Goal: Browse casually: Explore the website without a specific task or goal

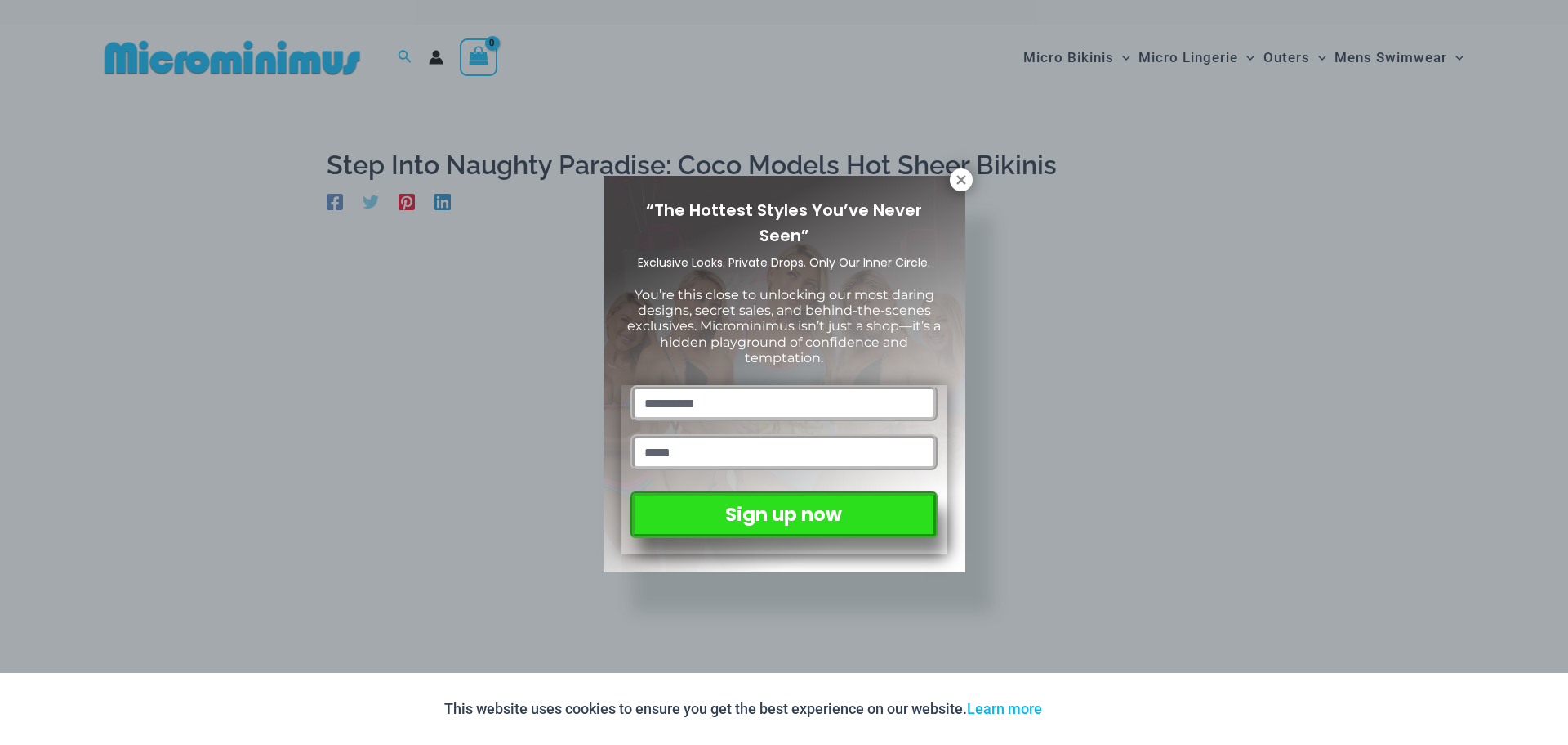
click at [973, 177] on div "“The Hottest Styles You’ve Never Seen” Exclusive Looks. Private Drops. Only Our…" at bounding box center [784, 372] width 1568 height 745
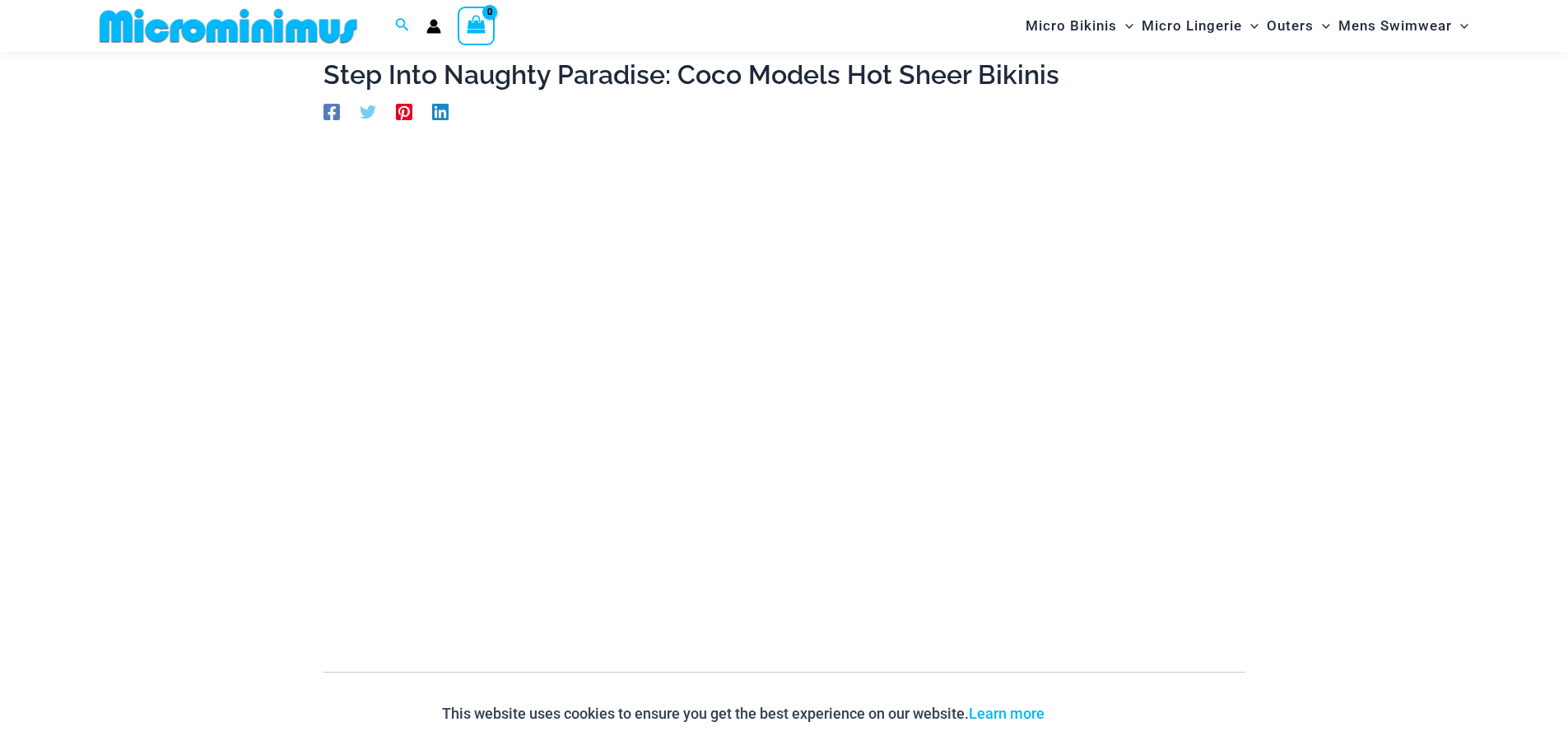
scroll to position [153, 0]
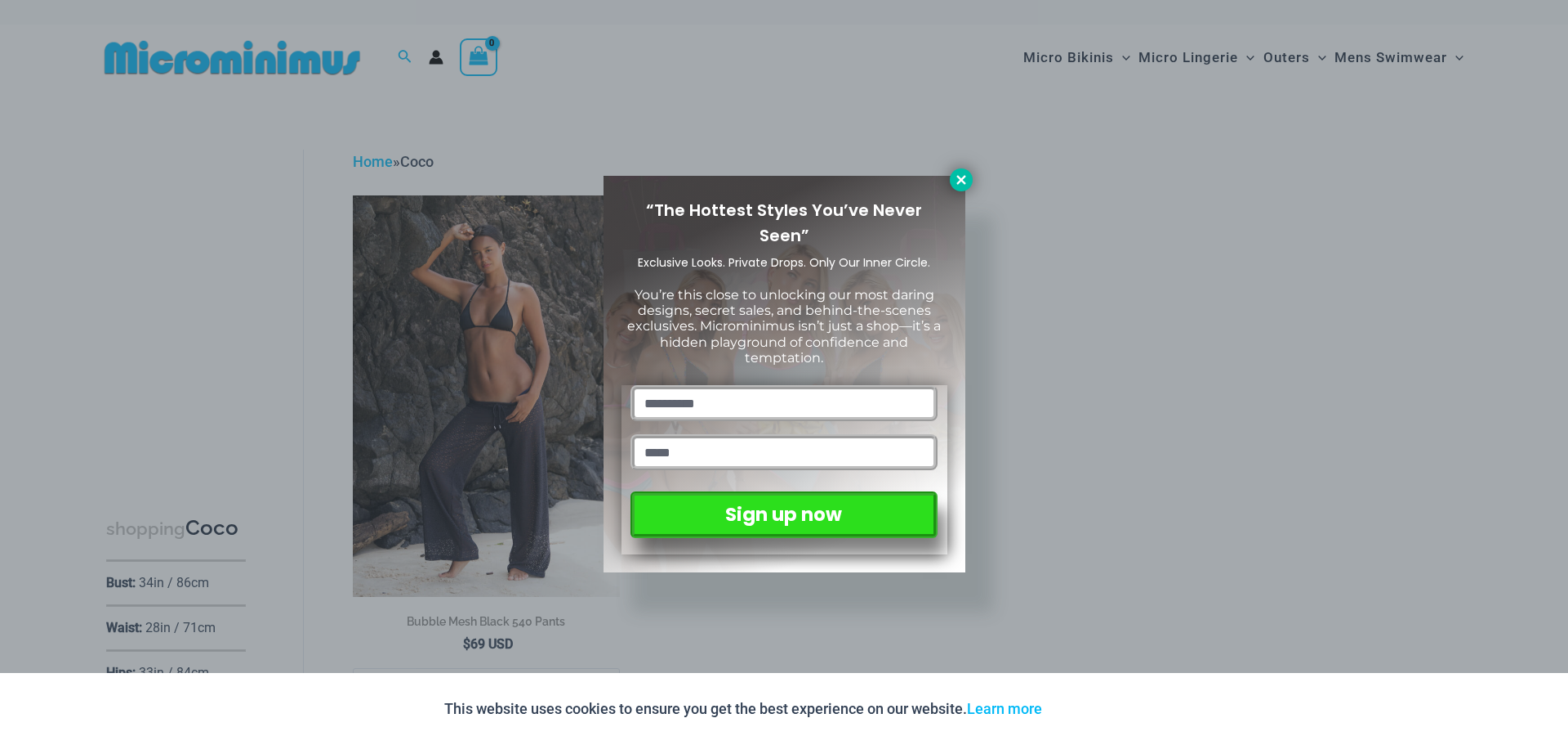
click at [968, 174] on icon at bounding box center [961, 180] width 15 height 15
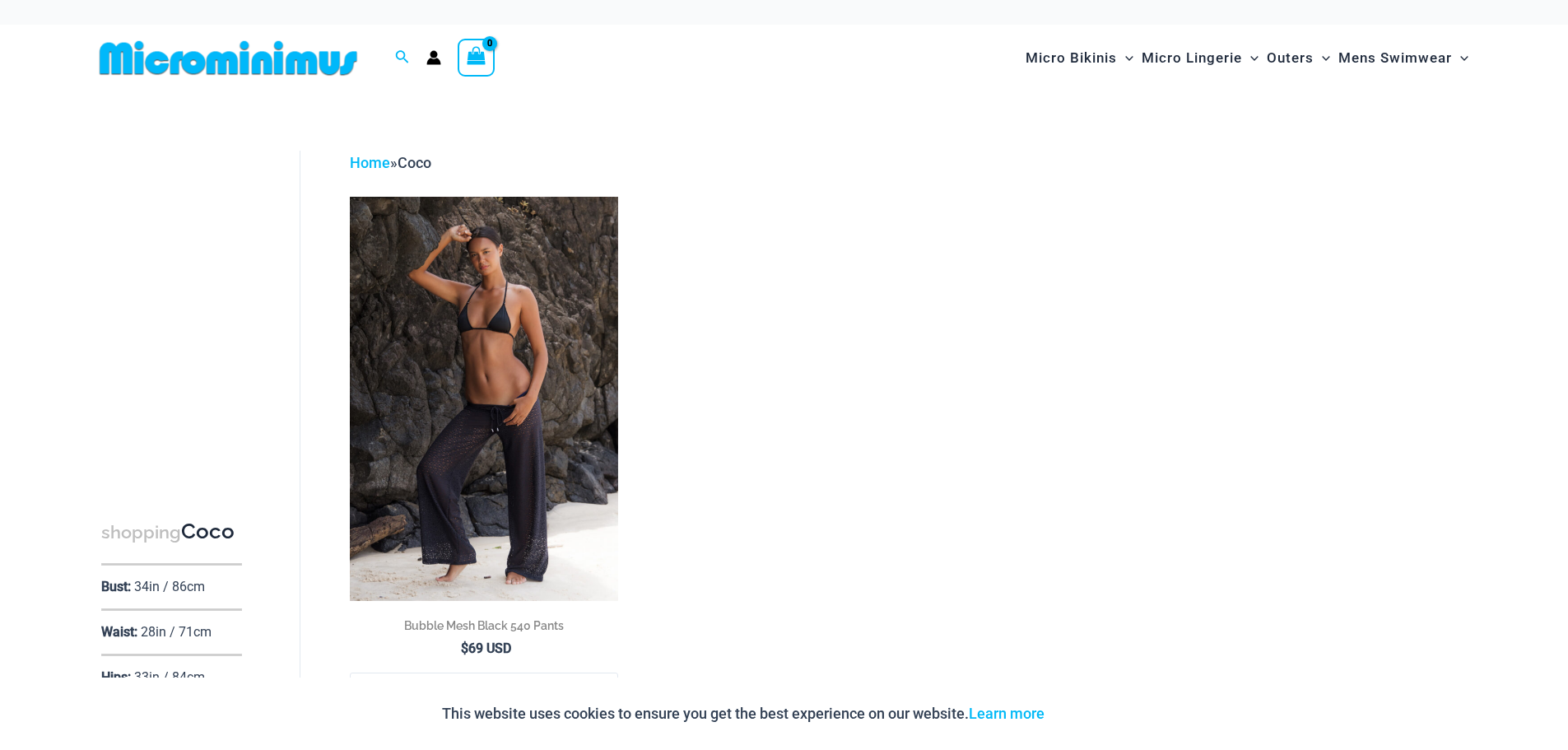
drag, startPoint x: 693, startPoint y: 250, endPoint x: 701, endPoint y: 165, distance: 85.4
click at [381, 161] on link "Home" at bounding box center [370, 162] width 41 height 18
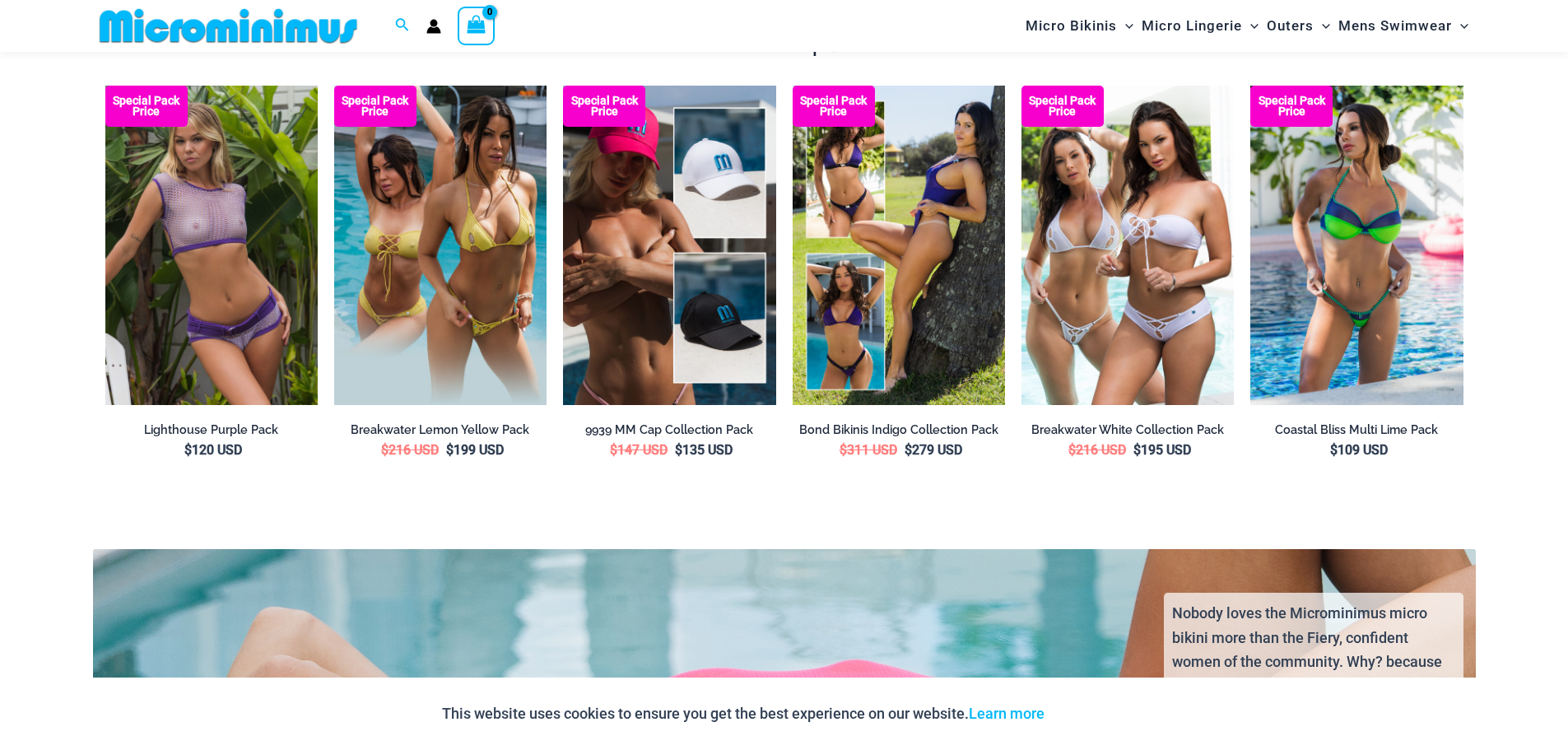
scroll to position [3212, 0]
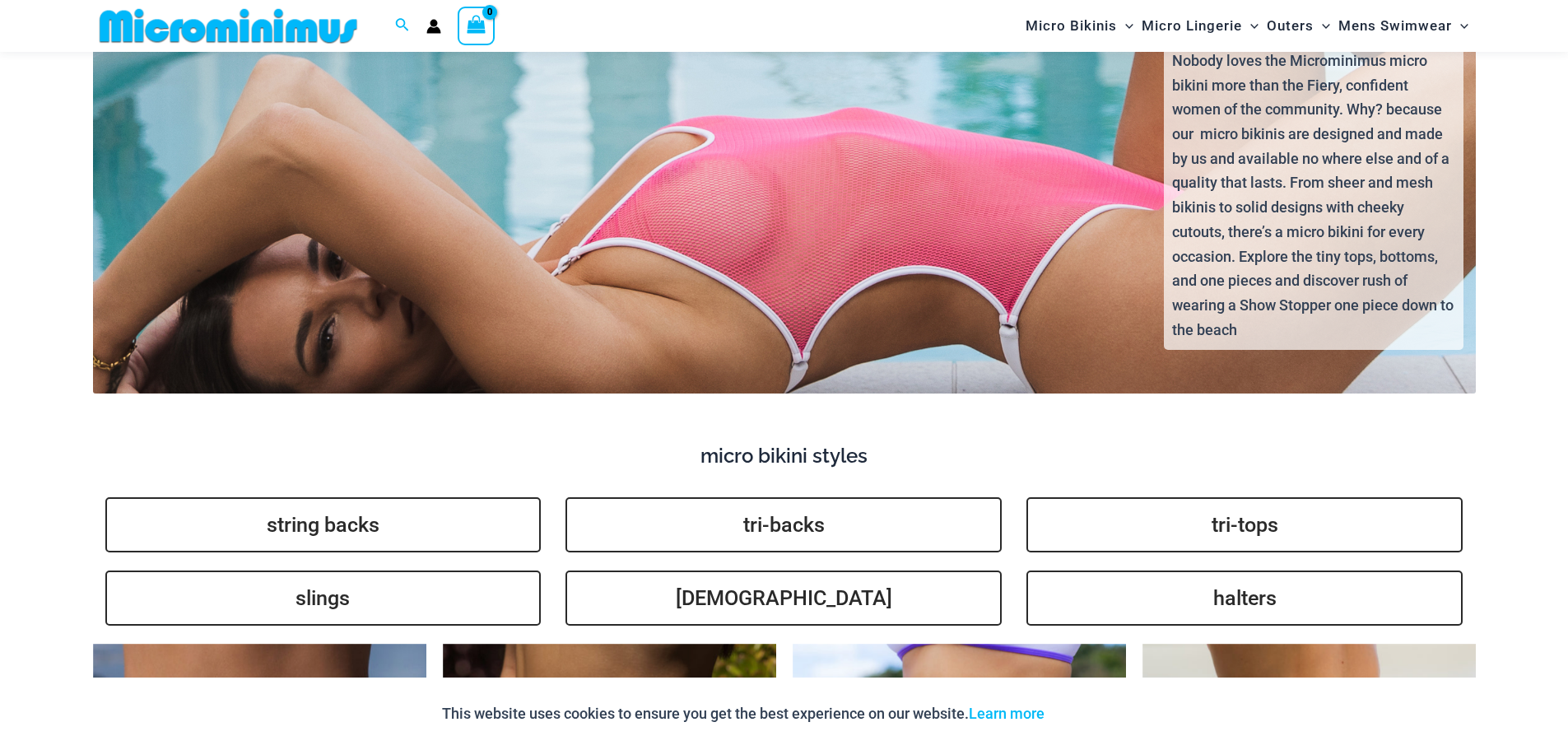
drag, startPoint x: 51, startPoint y: 263, endPoint x: 53, endPoint y: 344, distance: 81.0
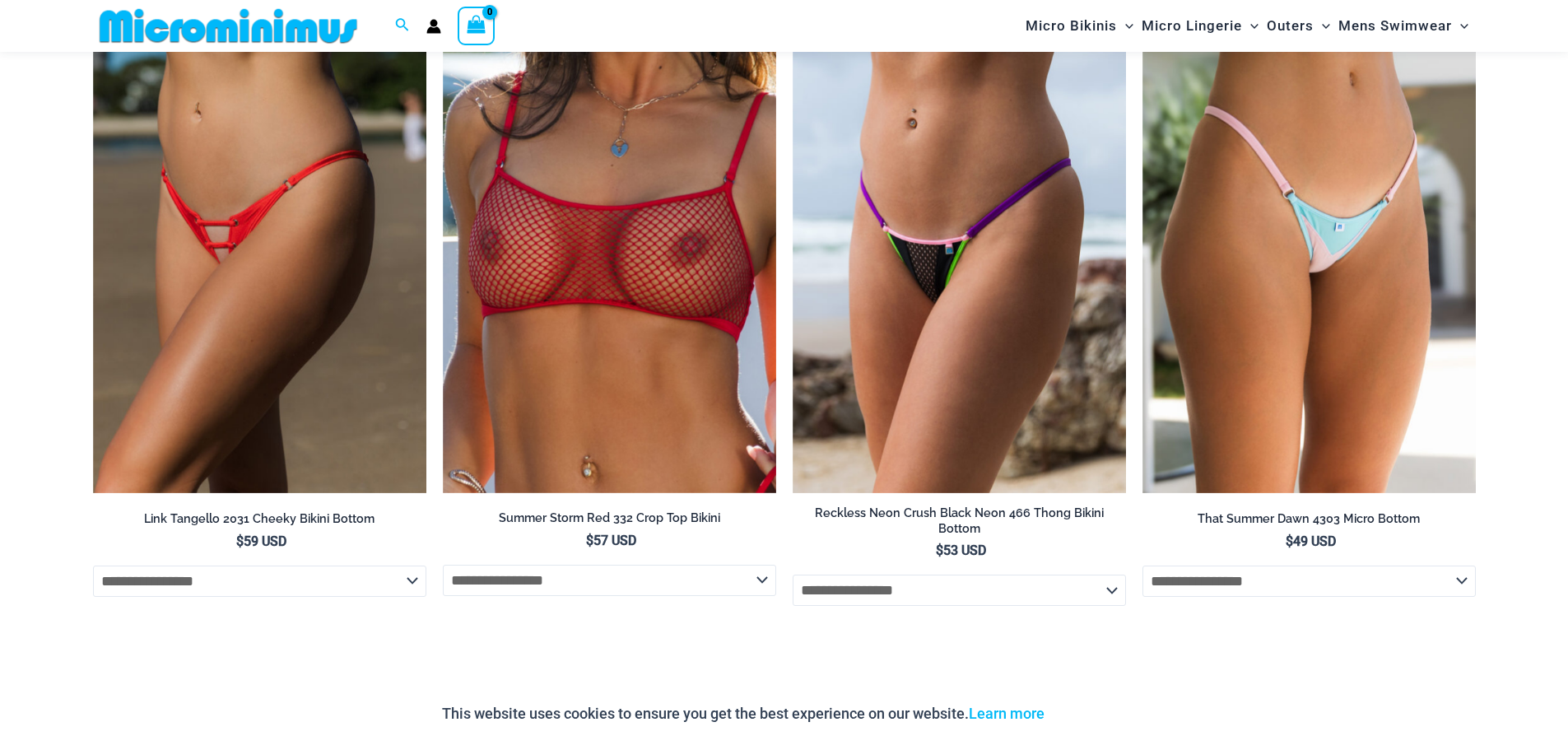
drag, startPoint x: 64, startPoint y: 295, endPoint x: 73, endPoint y: 387, distance: 92.4
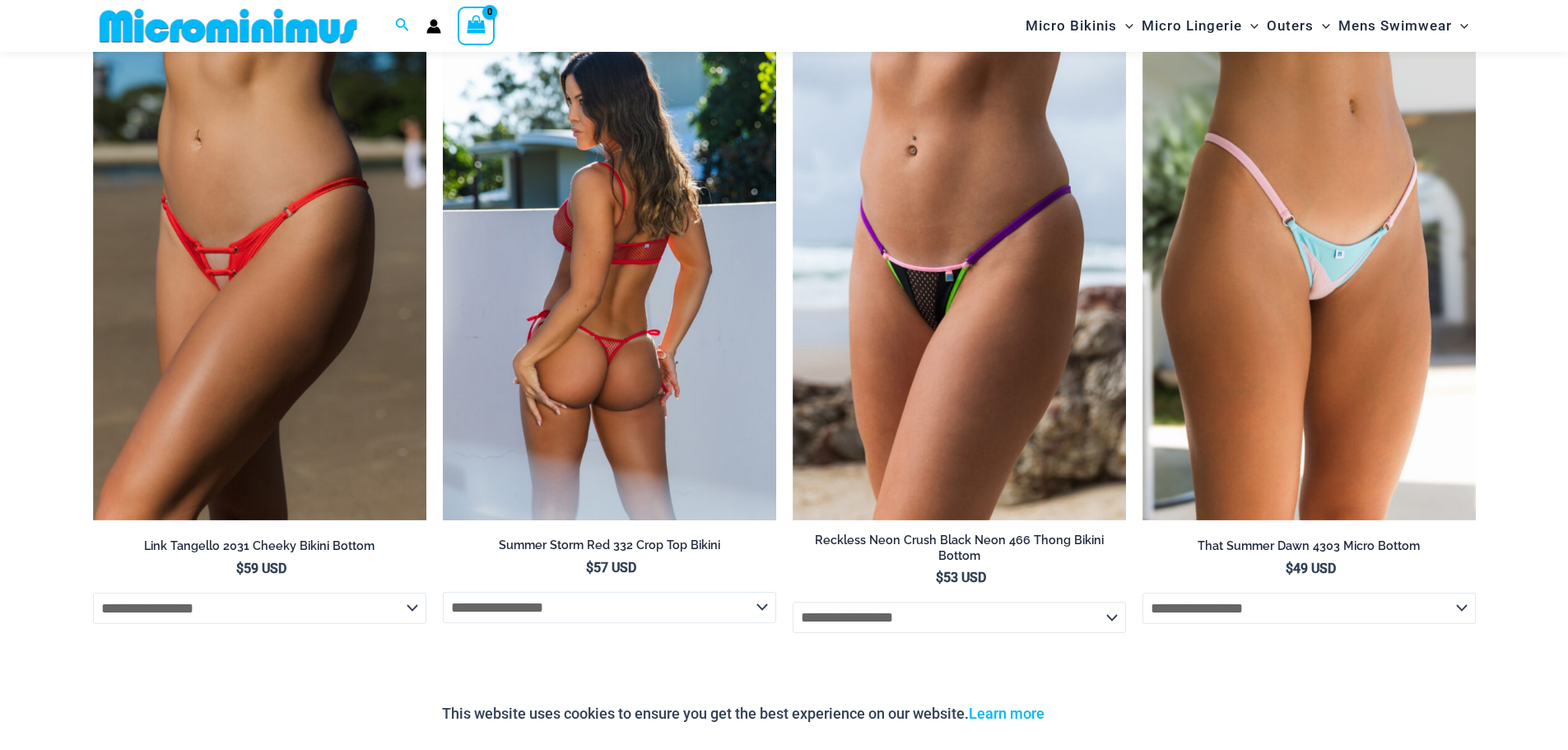
scroll to position [5666, 0]
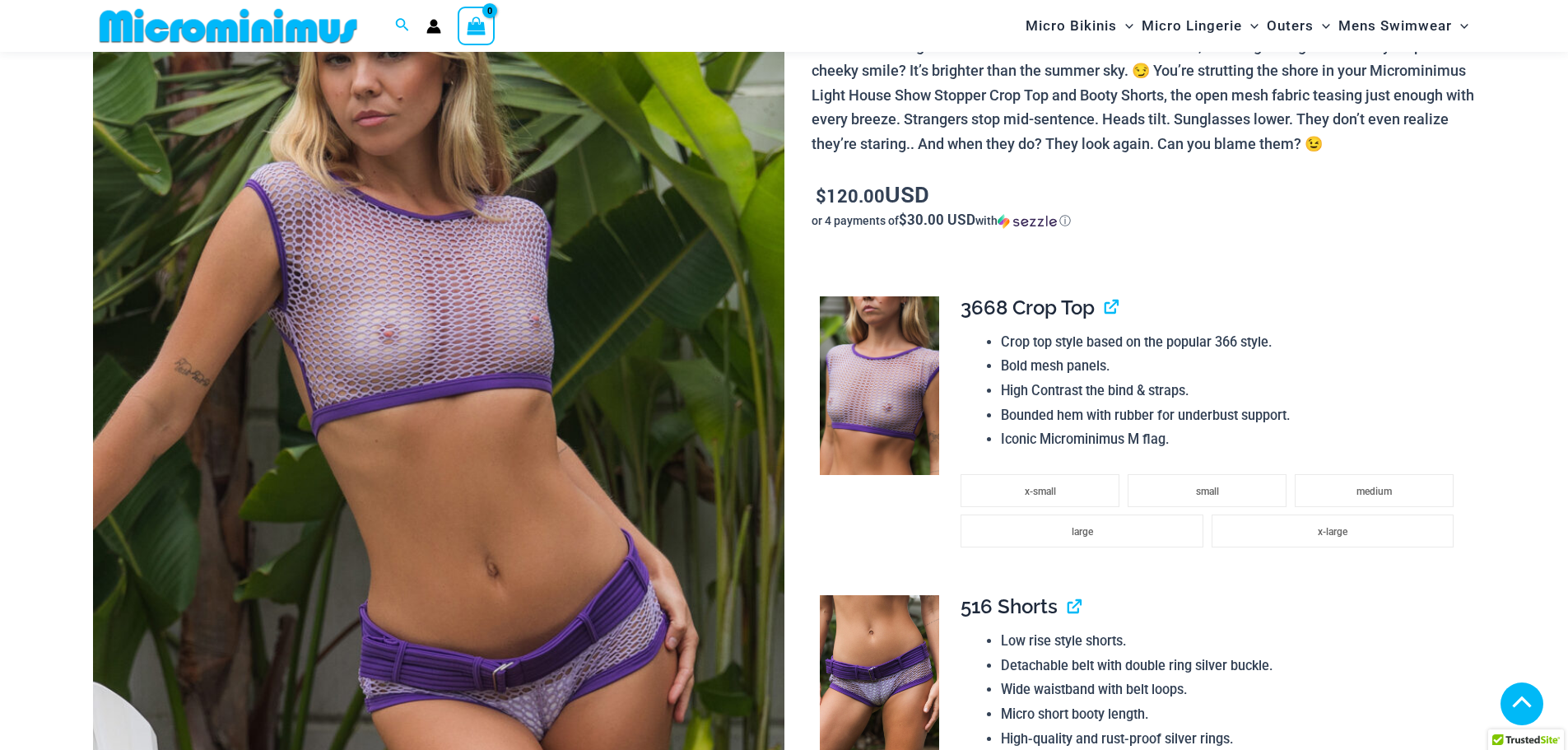
scroll to position [315, 0]
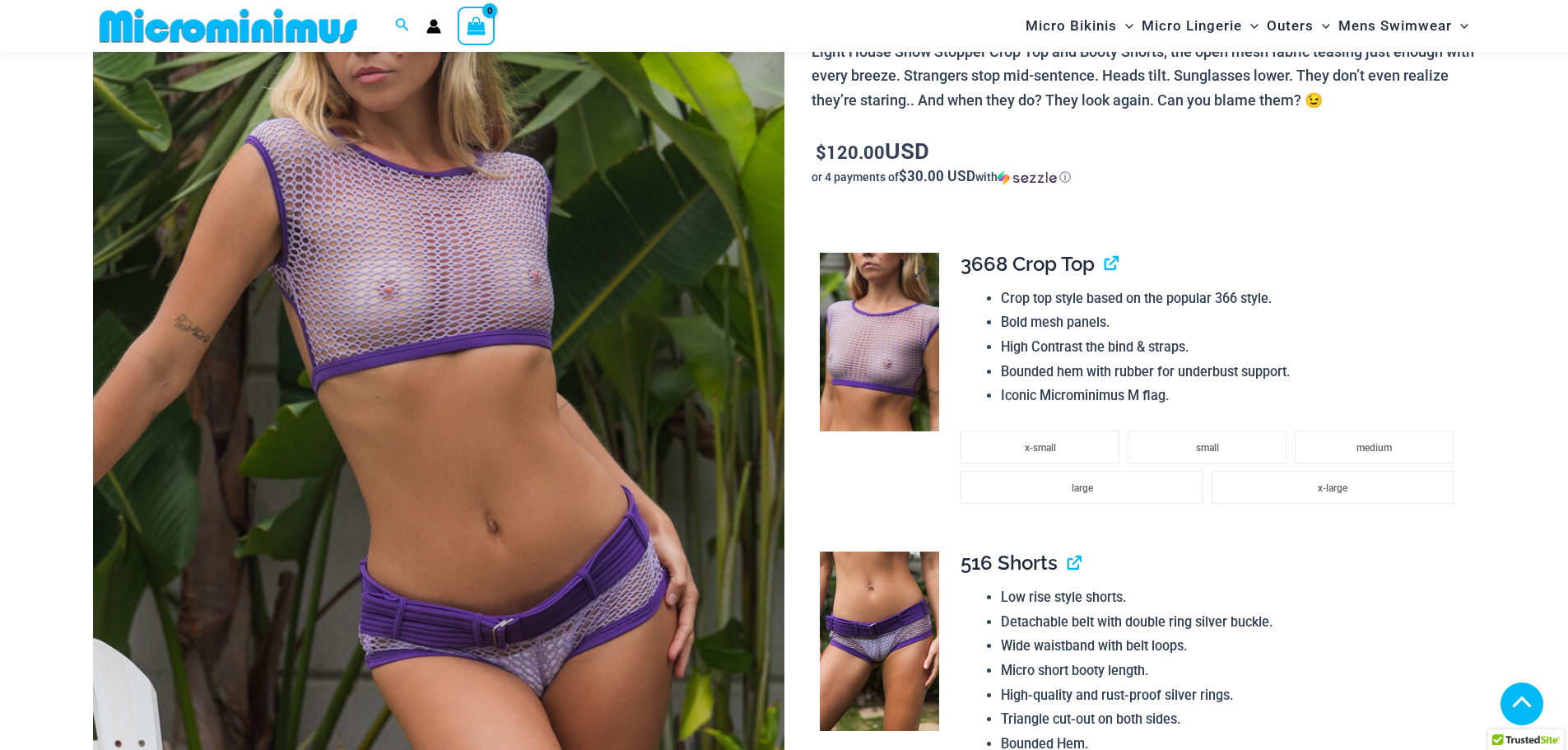
click at [879, 363] on img at bounding box center [879, 341] width 119 height 179
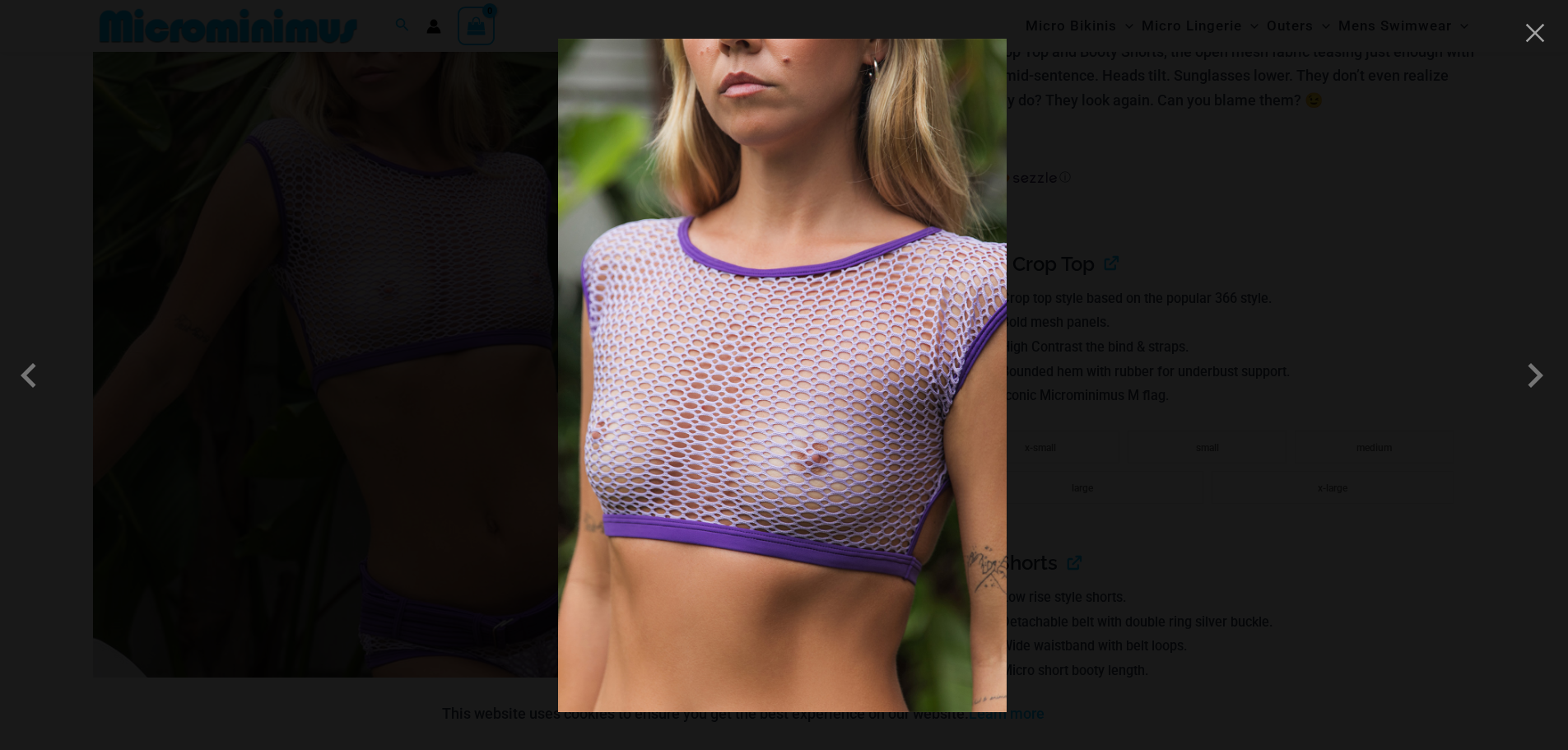
click at [132, 299] on div at bounding box center [784, 375] width 1568 height 750
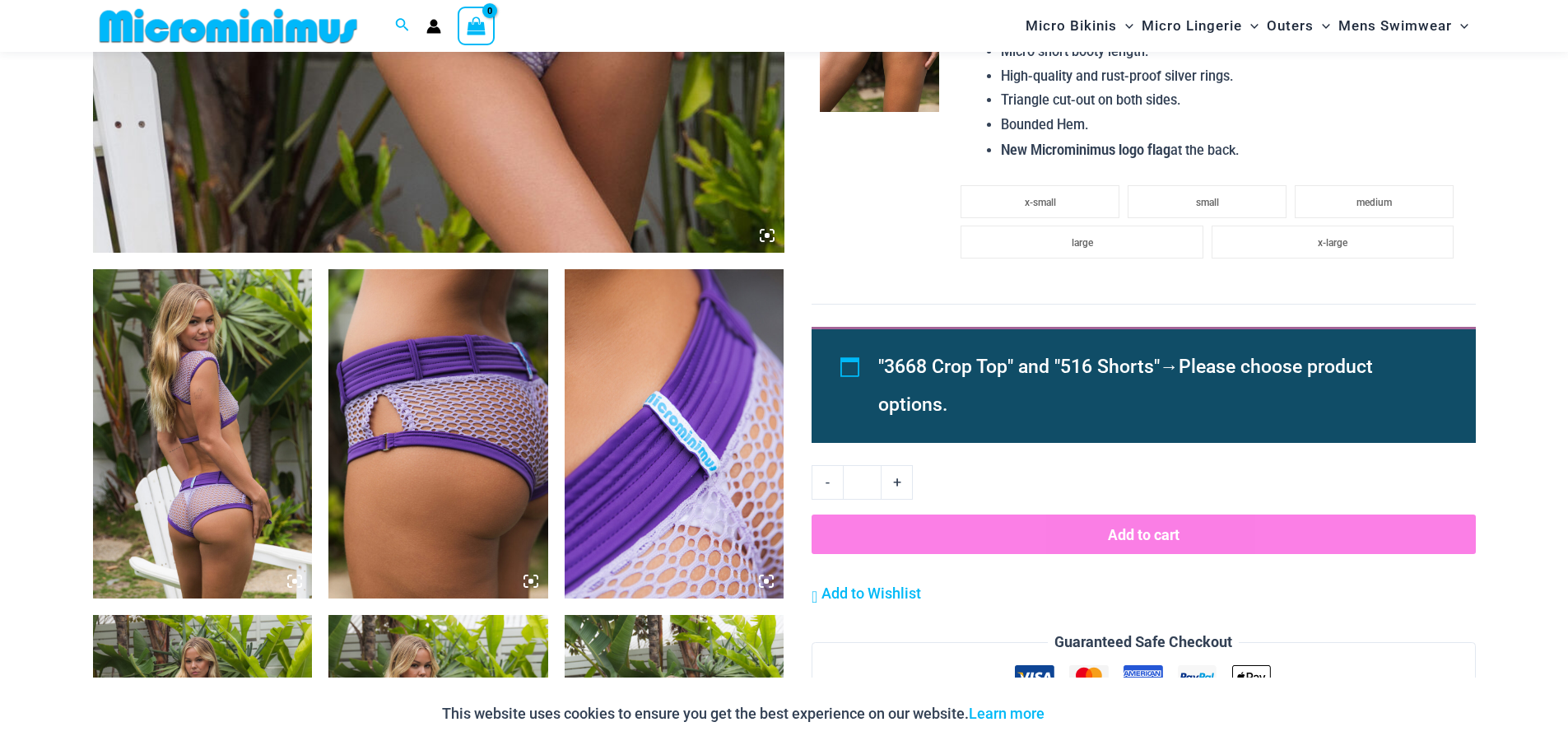
scroll to position [973, 0]
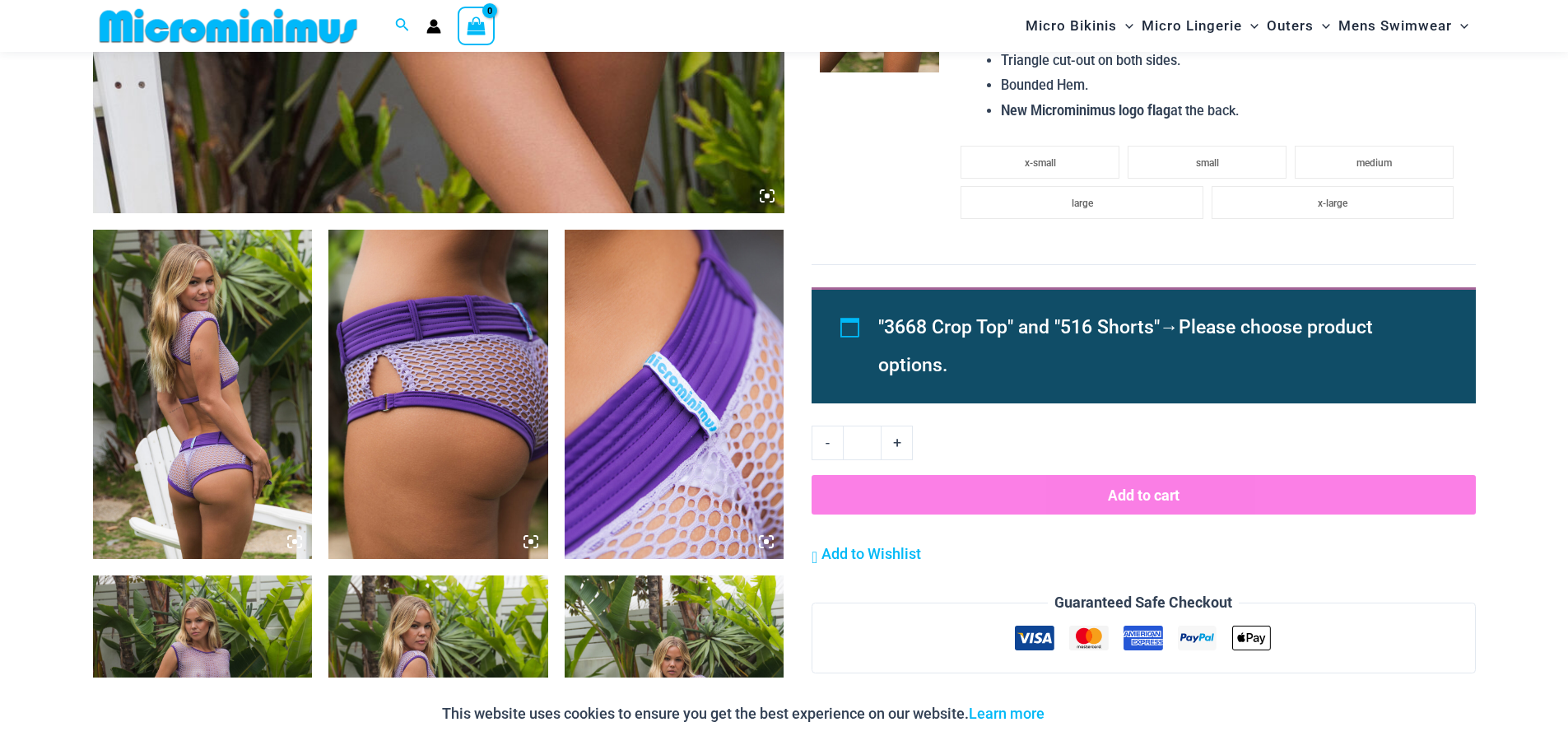
click at [765, 192] on icon at bounding box center [767, 196] width 15 height 15
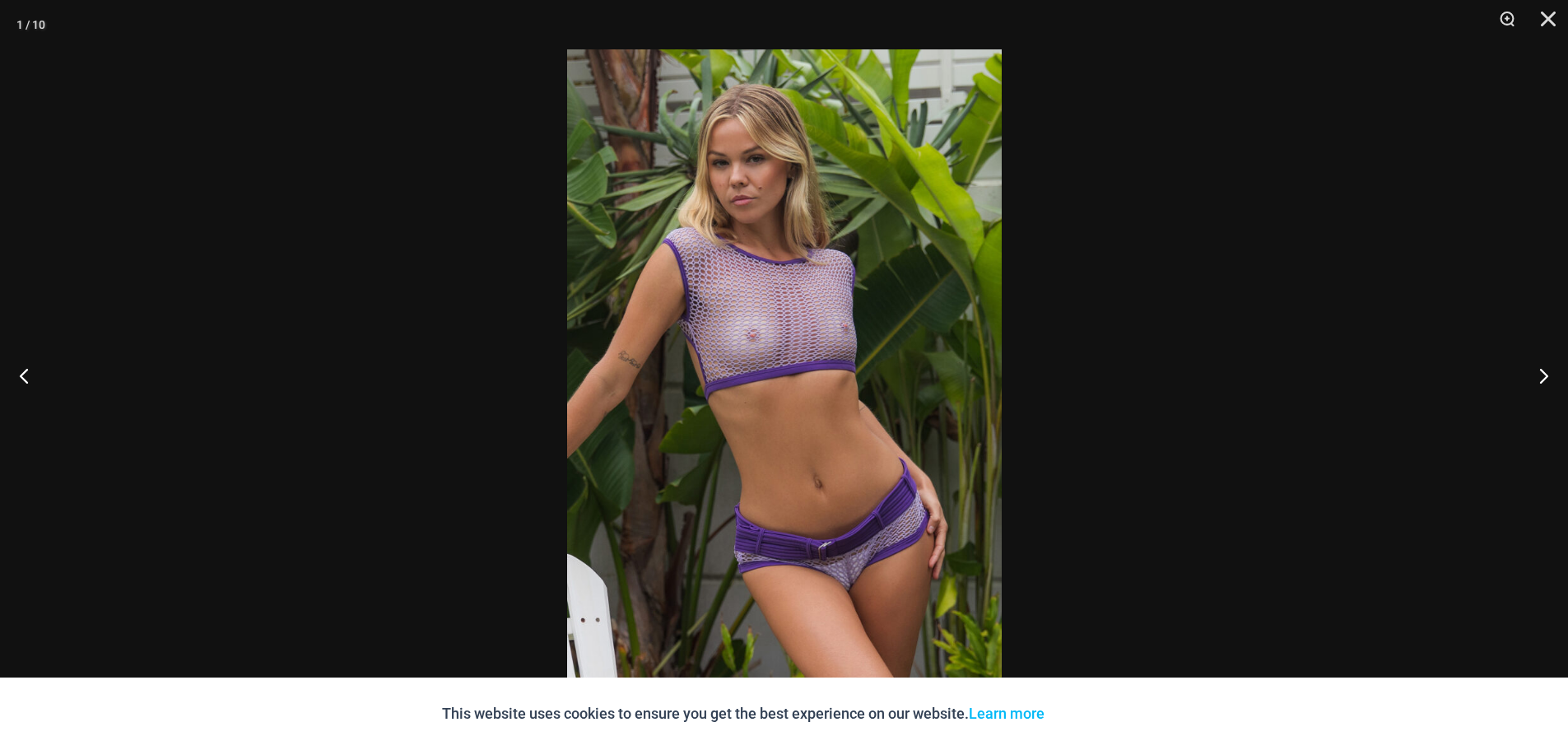
click at [765, 192] on img at bounding box center [785, 375] width 434 height 651
